Goal: Obtain resource: Download file/media

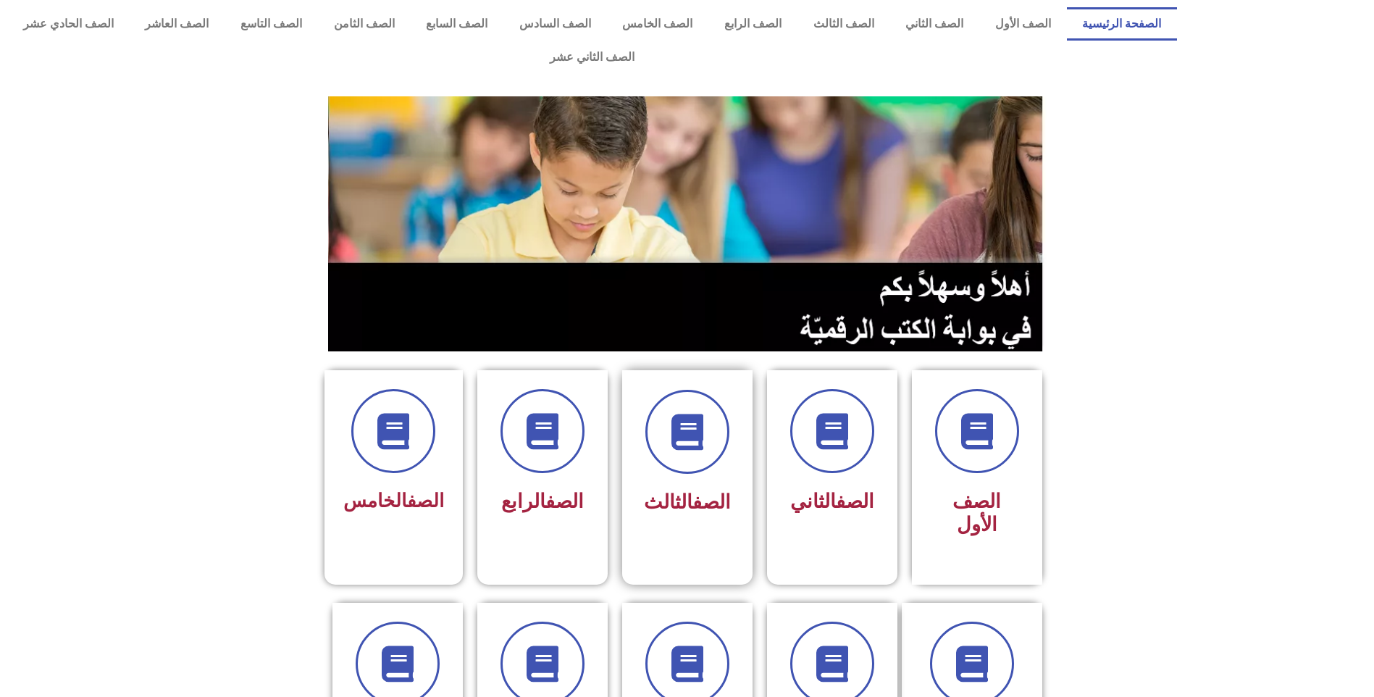
click at [689, 444] on div "الصف الثالث" at bounding box center [687, 455] width 91 height 131
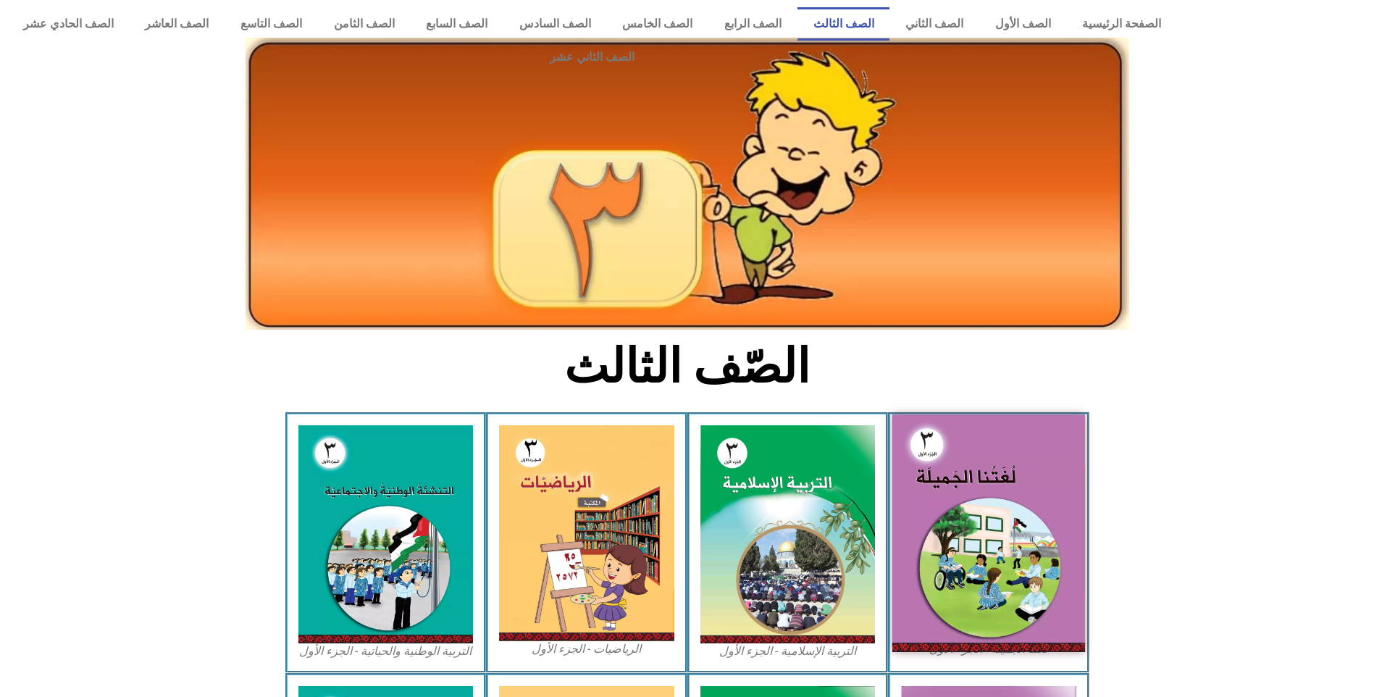
click at [1039, 495] on img at bounding box center [988, 532] width 193 height 237
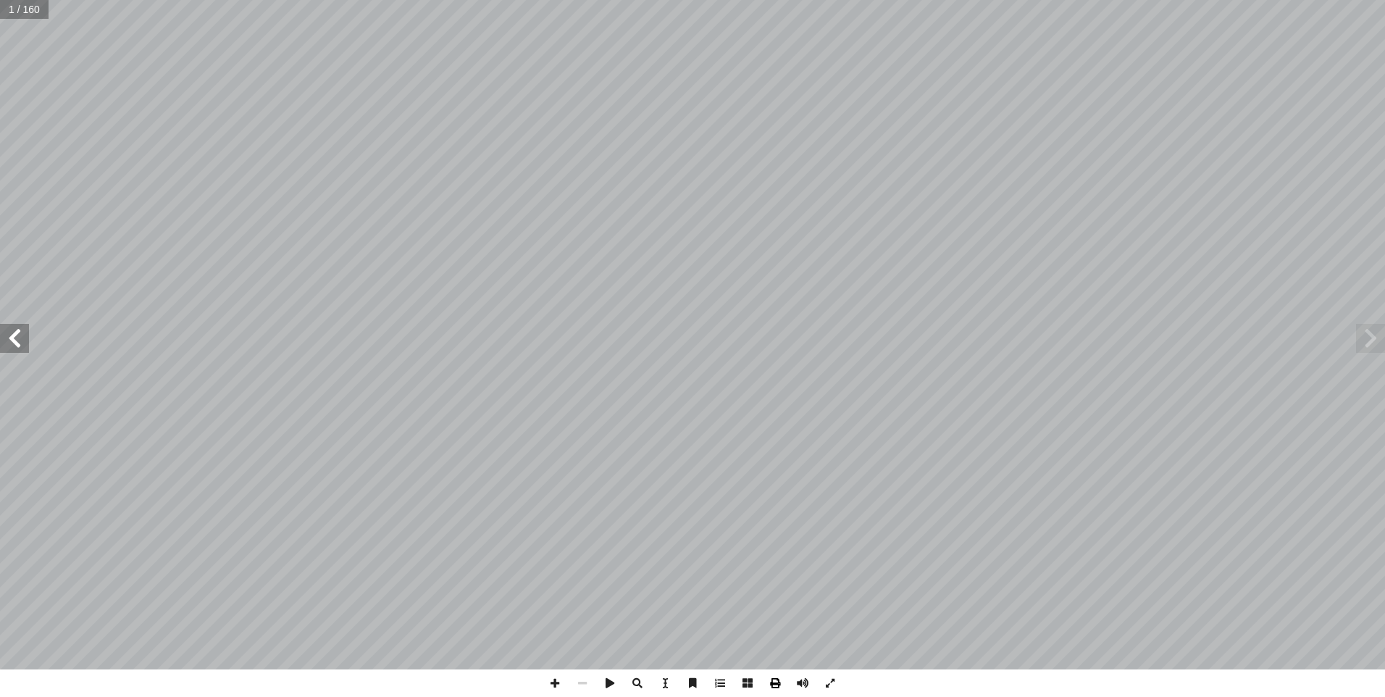
click at [778, 692] on span at bounding box center [775, 683] width 28 height 28
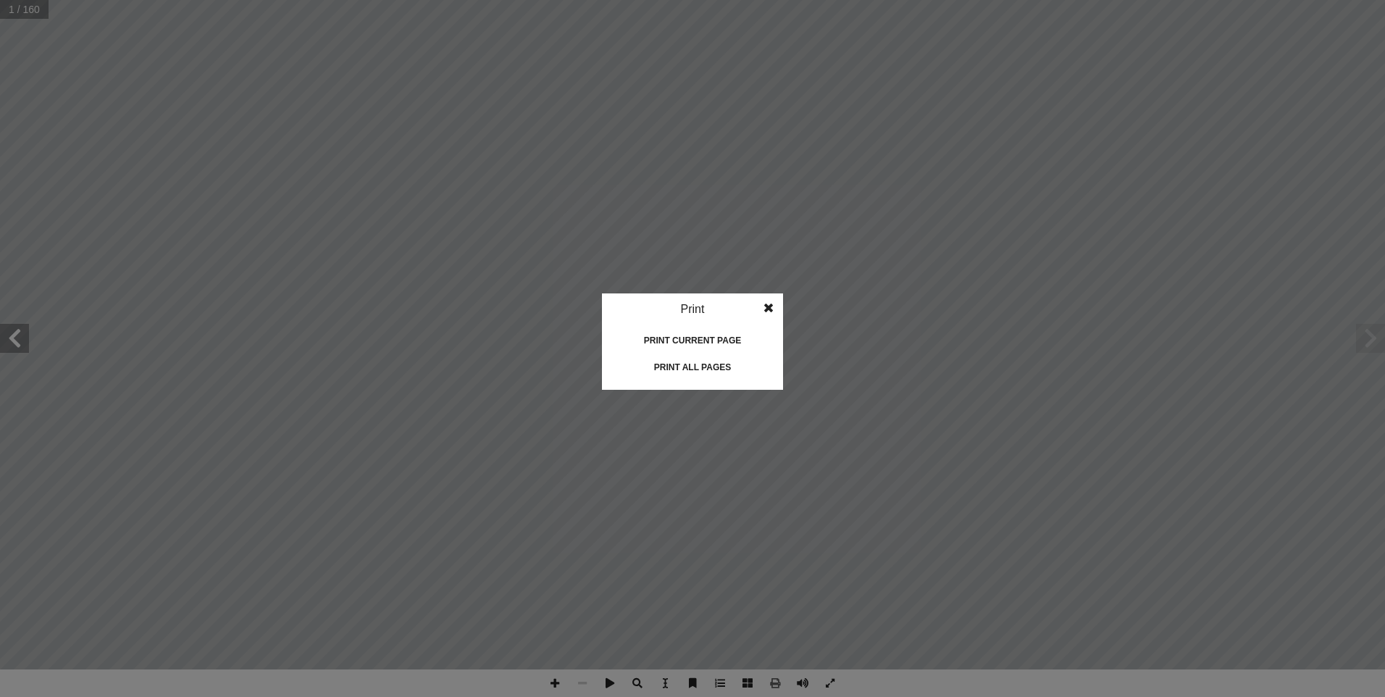
click at [702, 357] on div "Print all pages" at bounding box center [692, 367] width 145 height 23
